Goal: Information Seeking & Learning: Learn about a topic

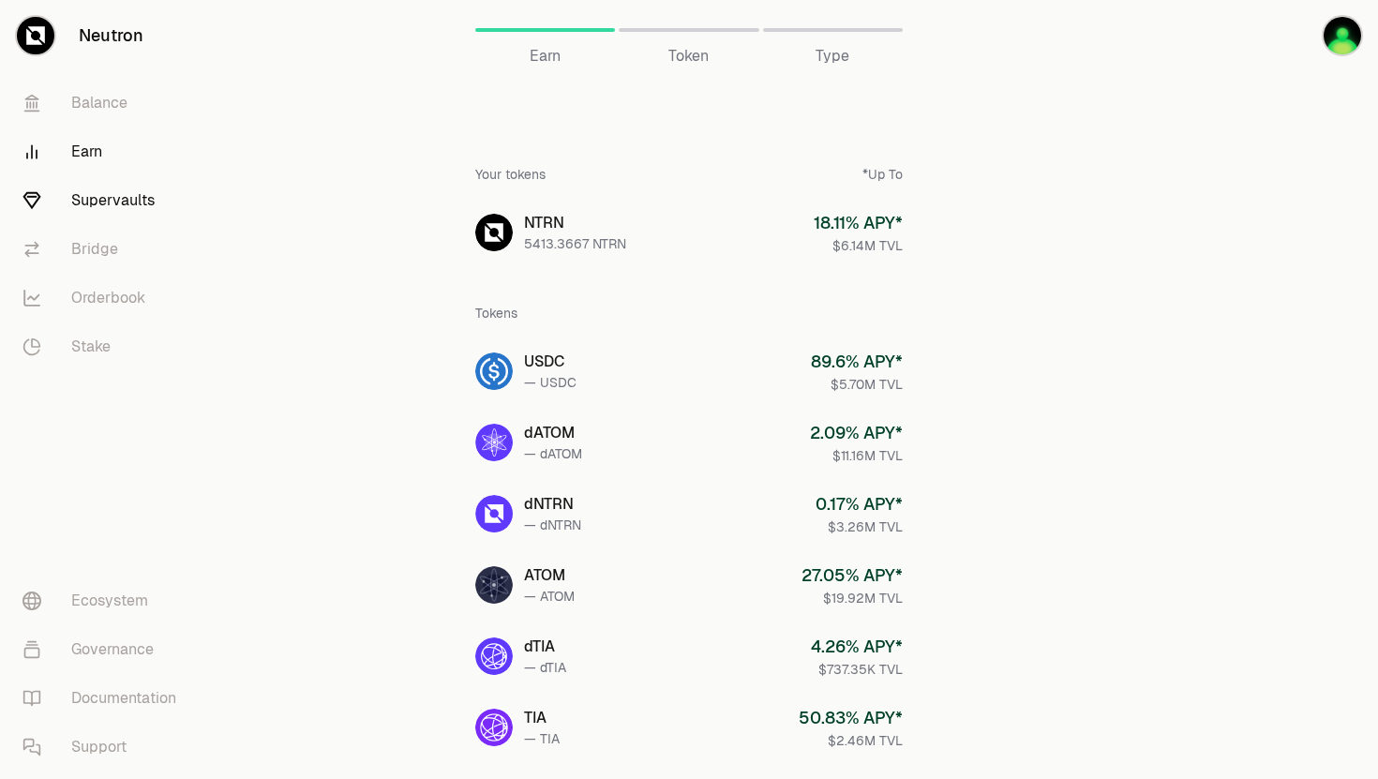
click at [155, 211] on link "Supervaults" at bounding box center [104, 200] width 195 height 49
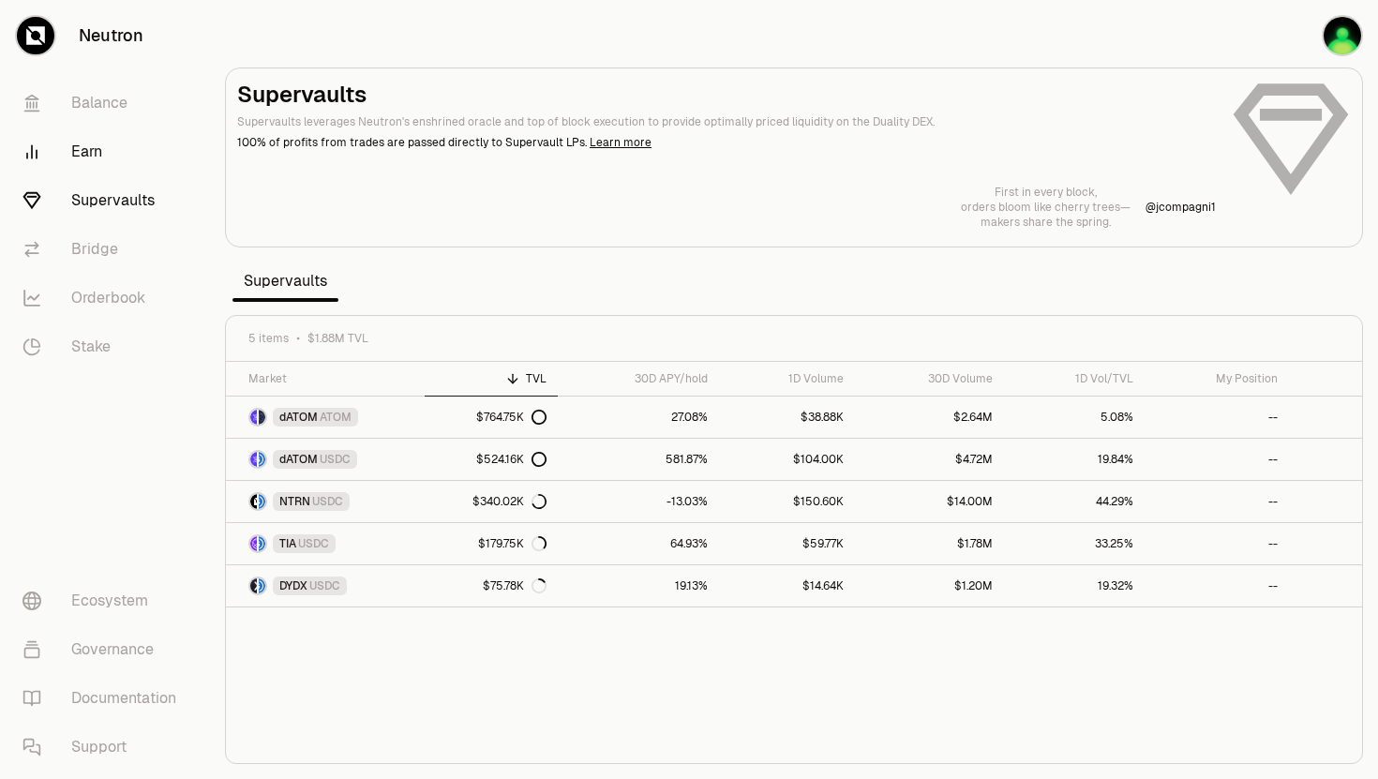
click at [100, 157] on link "Earn" at bounding box center [104, 151] width 195 height 49
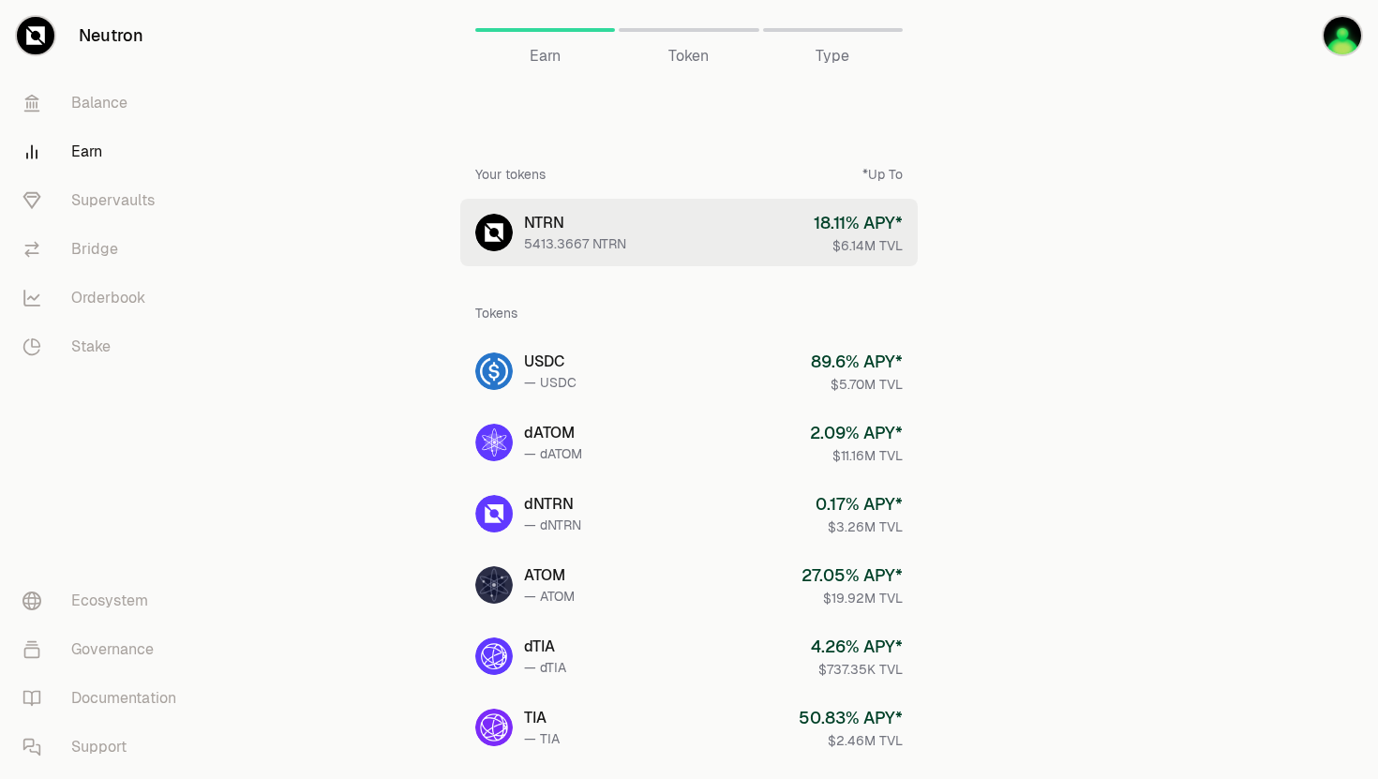
click at [680, 232] on link "NTRN 5413.3667 NTRN 18.11 % APY* $6.14M TVL" at bounding box center [688, 232] width 457 height 67
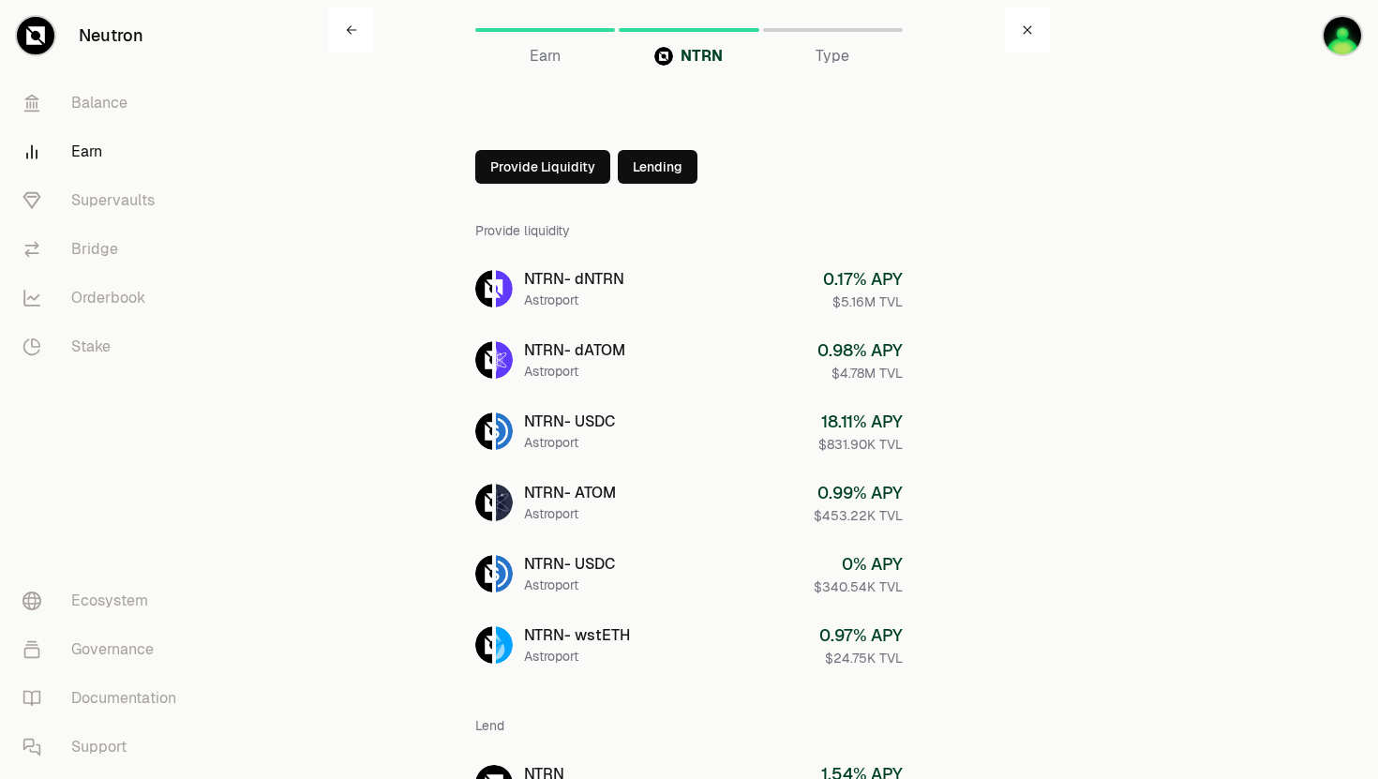
click at [1088, 341] on main "NTRN Earn NTRN Type Provide Liquidity Lending Provide liquidity NTRN - dNTRN As…" at bounding box center [794, 446] width 1168 height 892
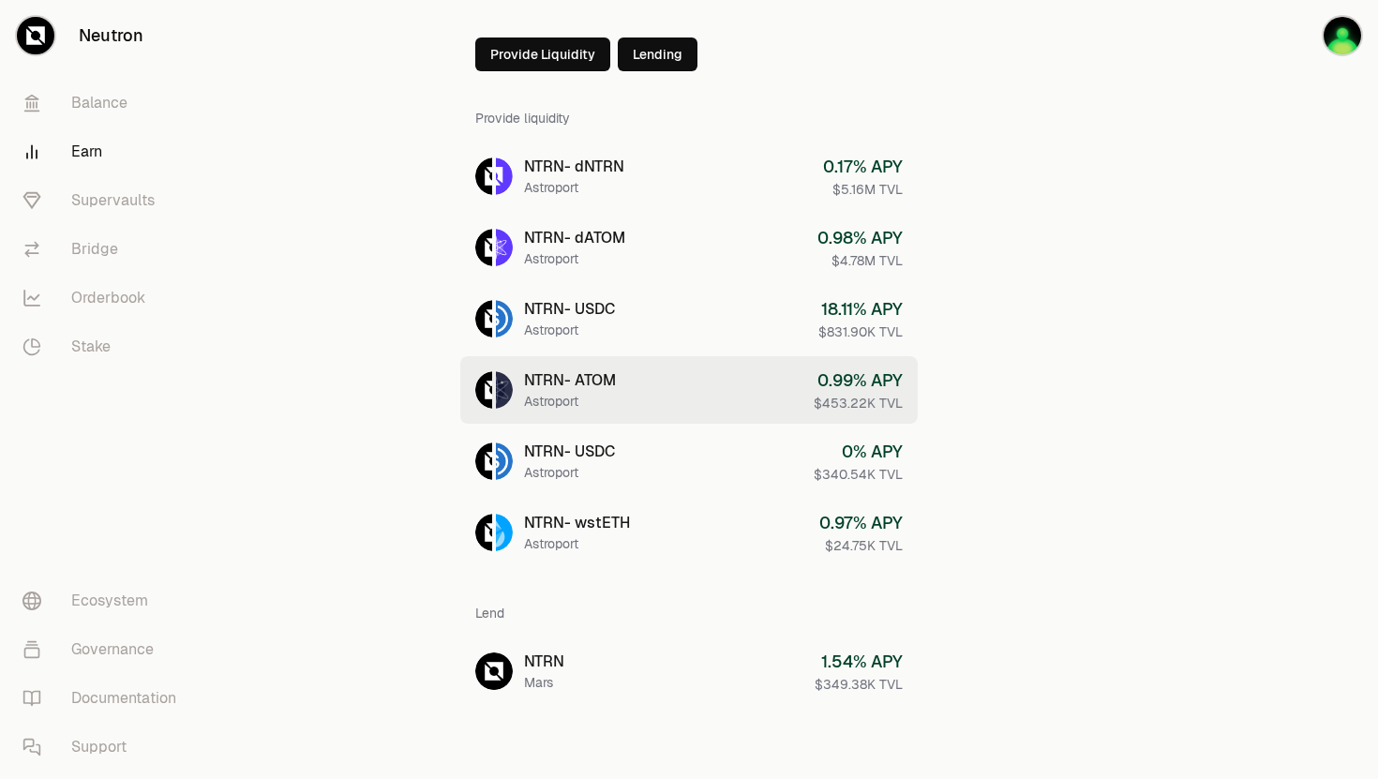
scroll to position [113, 0]
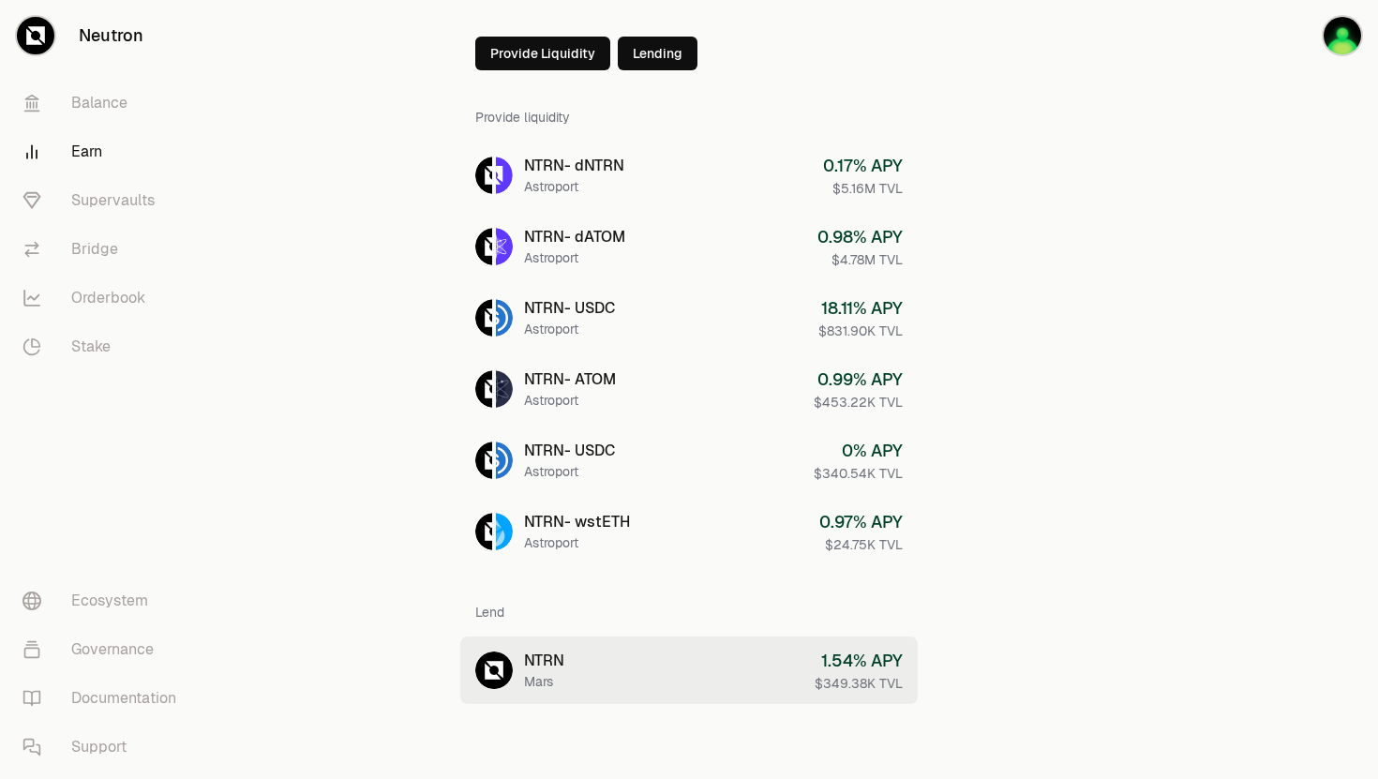
click at [759, 668] on link "NTRN Mars 1.54 % APY $349.38K TVL" at bounding box center [688, 669] width 457 height 67
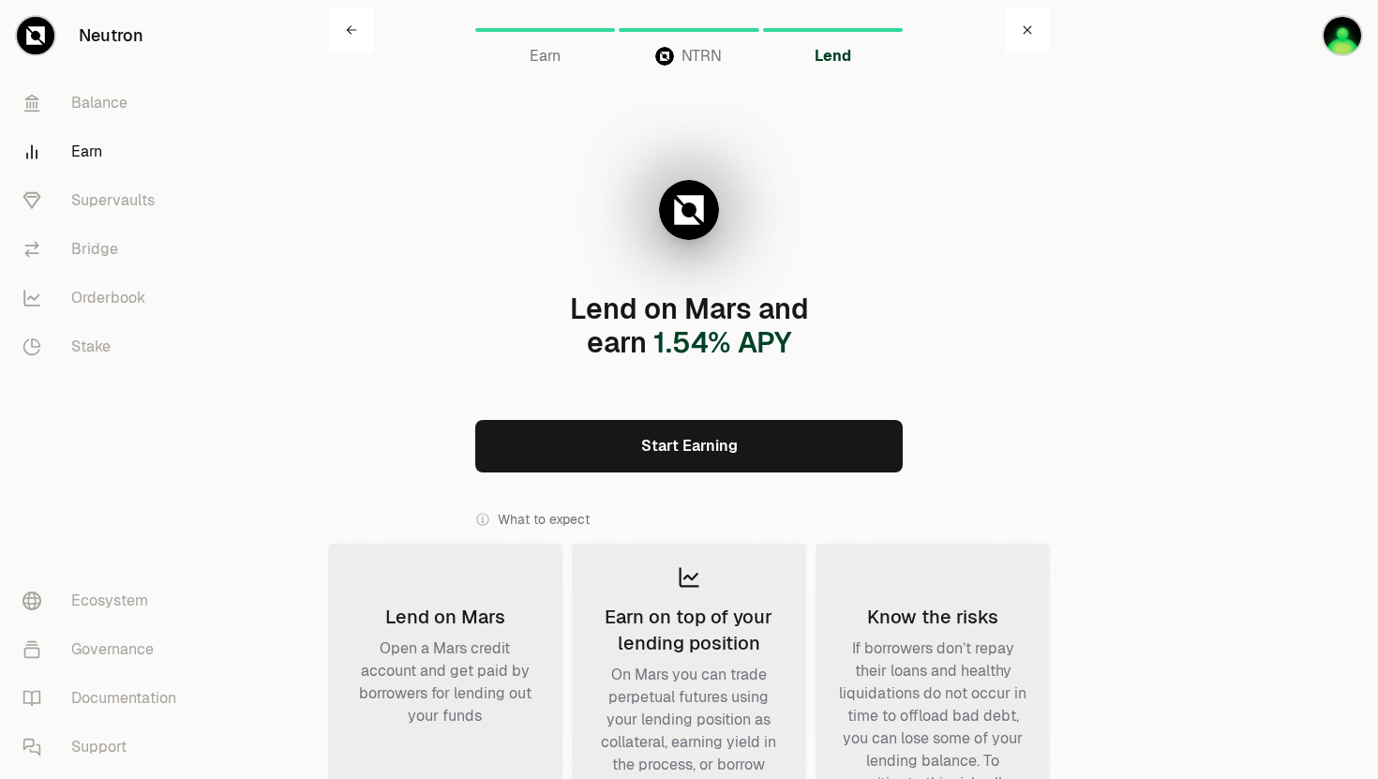
click at [798, 447] on link "Start Earning" at bounding box center [688, 446] width 427 height 52
click at [96, 152] on link "Earn" at bounding box center [104, 151] width 195 height 49
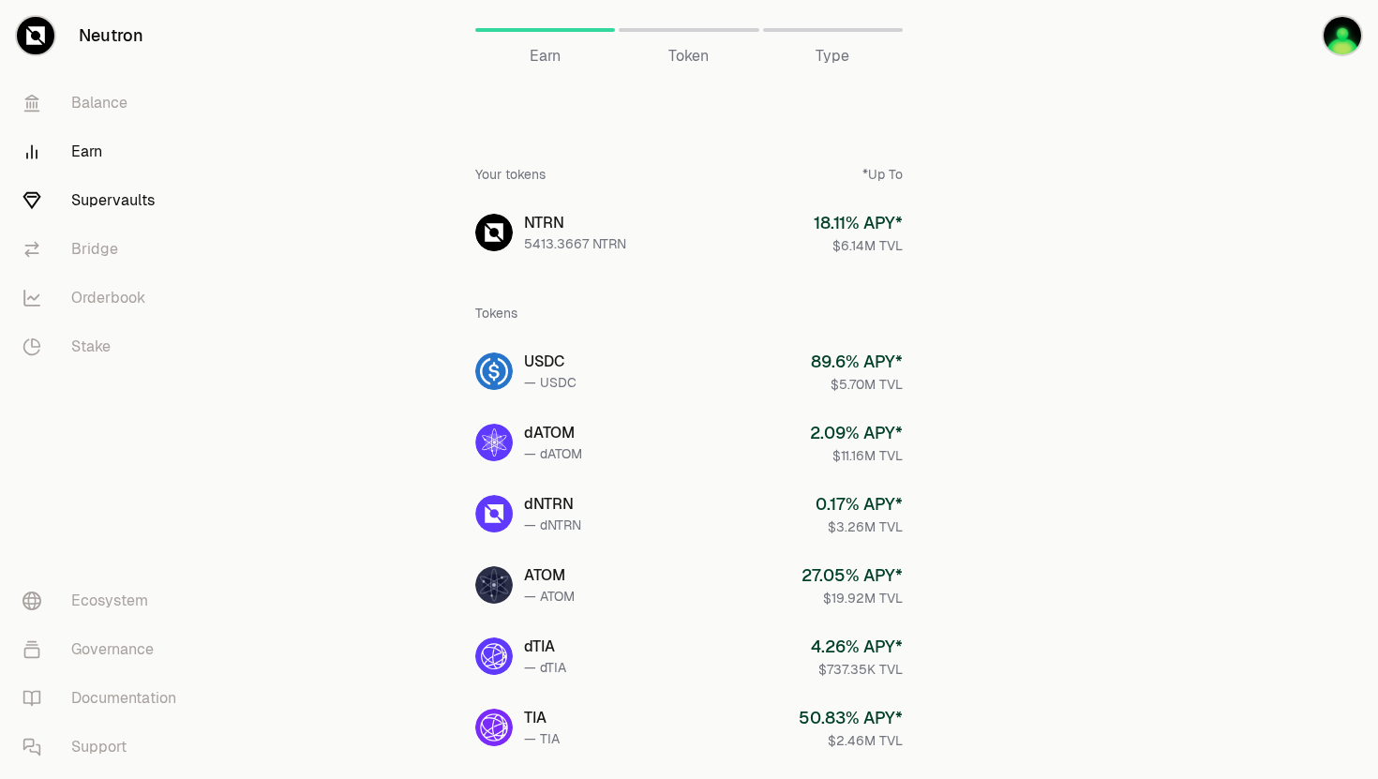
click at [148, 205] on link "Supervaults" at bounding box center [104, 200] width 195 height 49
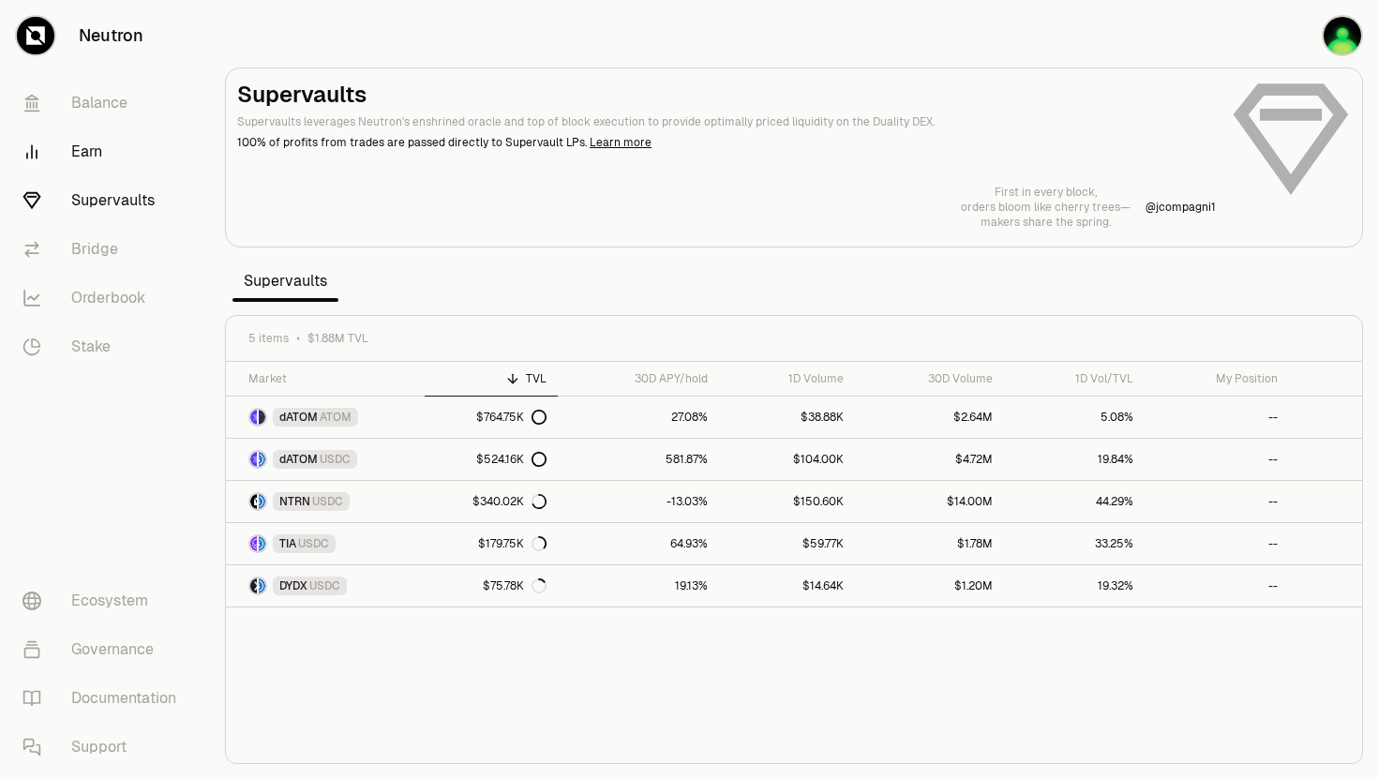
click at [106, 149] on link "Earn" at bounding box center [104, 151] width 195 height 49
